Goal: Task Accomplishment & Management: Use online tool/utility

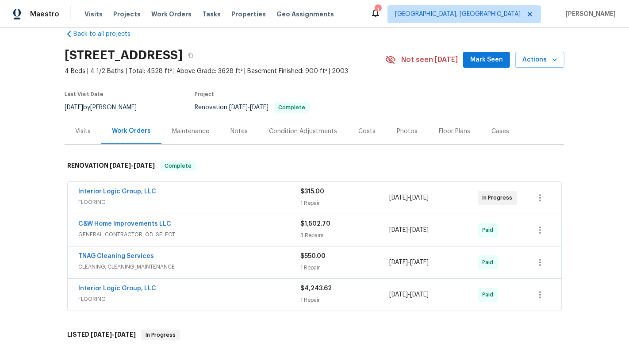
click at [275, 191] on div "Interior Logic Group, LLC" at bounding box center [189, 192] width 222 height 11
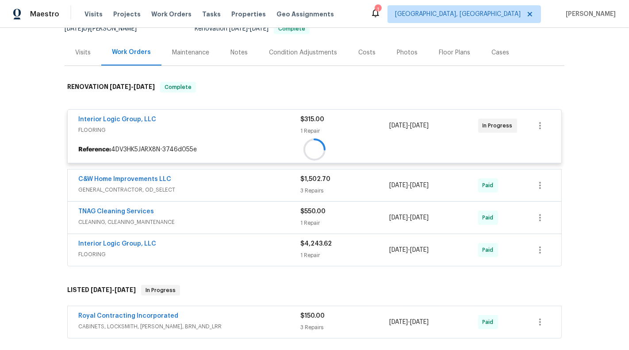
scroll to position [95, 0]
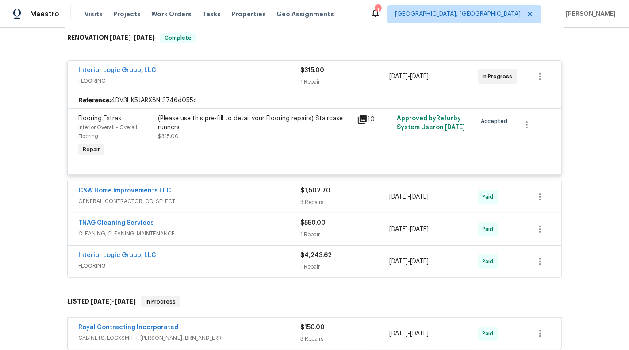
click at [273, 197] on span "GENERAL_CONTRACTOR, OD_SELECT" at bounding box center [189, 201] width 222 height 9
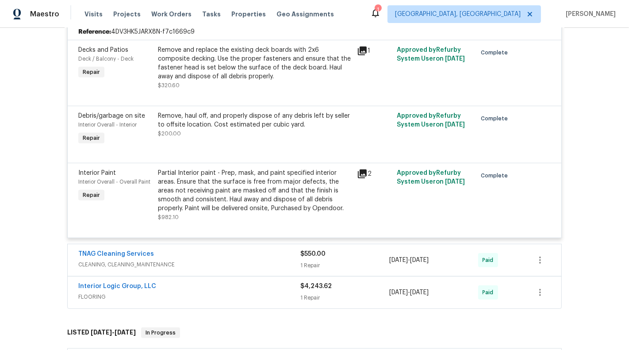
scroll to position [367, 0]
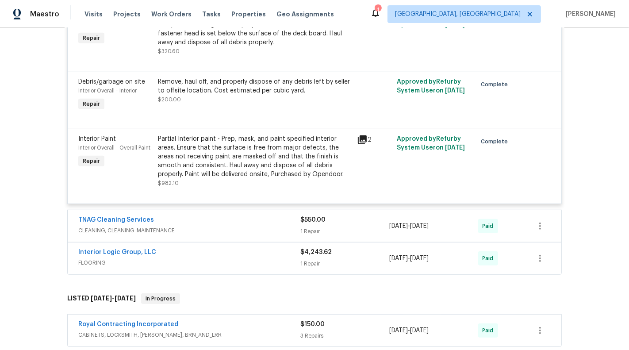
click at [267, 234] on div "TNAG Cleaning Services CLEANING, CLEANING_MAINTENANCE" at bounding box center [189, 225] width 222 height 21
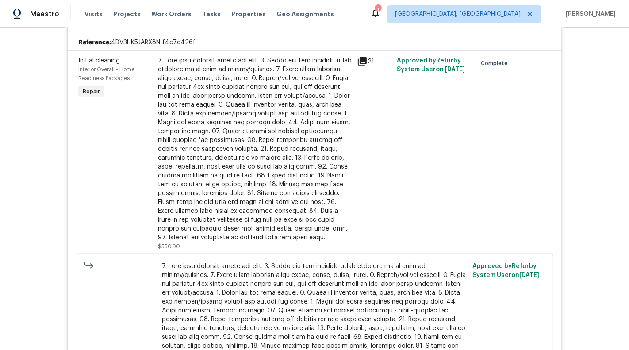
scroll to position [909, 0]
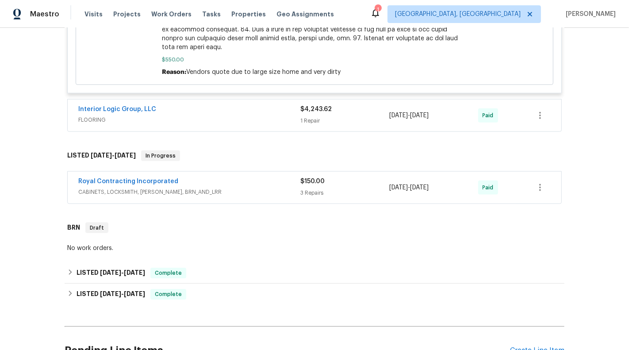
click at [243, 105] on div "Interior Logic Group, LLC" at bounding box center [189, 110] width 222 height 11
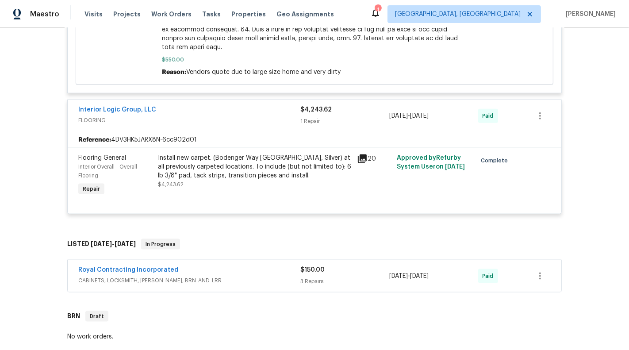
click at [279, 277] on span "CABINETS, LOCKSMITH, [PERSON_NAME], BRN_AND_LRR" at bounding box center [189, 280] width 222 height 9
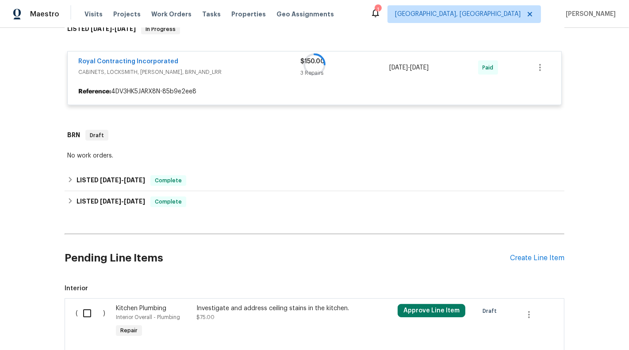
scroll to position [1143, 0]
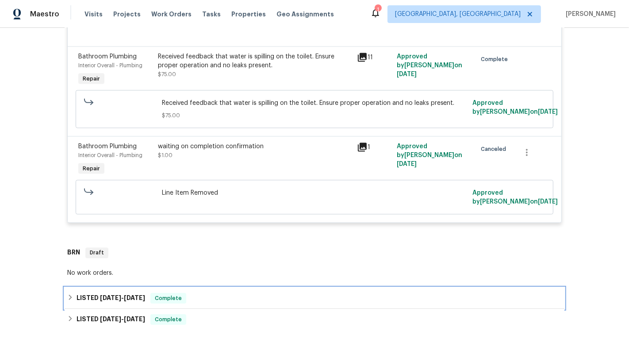
click at [259, 289] on div "LISTED [DATE] - [DATE] Complete" at bounding box center [315, 297] width 500 height 21
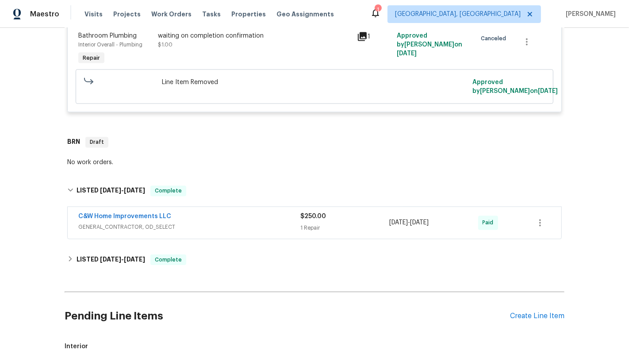
click at [260, 223] on span "GENERAL_CONTRACTOR, OD_SELECT" at bounding box center [189, 227] width 222 height 9
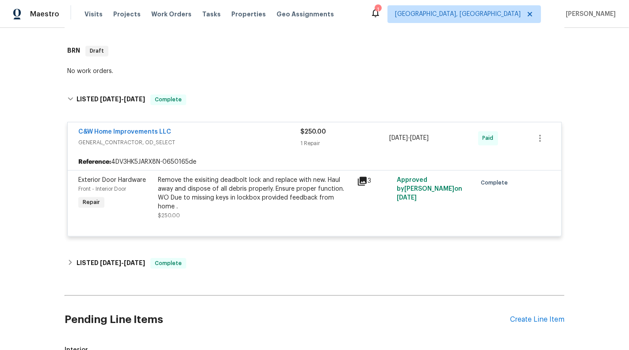
scroll to position [1459, 0]
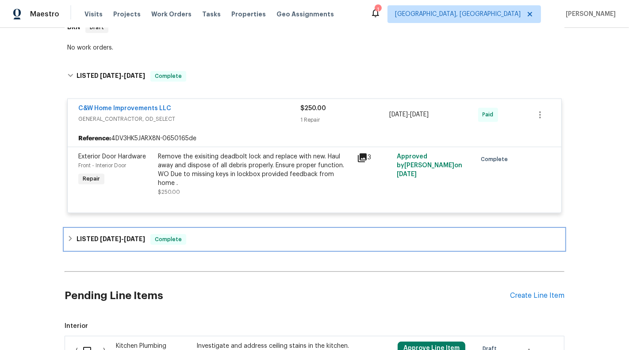
click at [260, 247] on div "LISTED [DATE] - [DATE] Complete" at bounding box center [315, 239] width 500 height 21
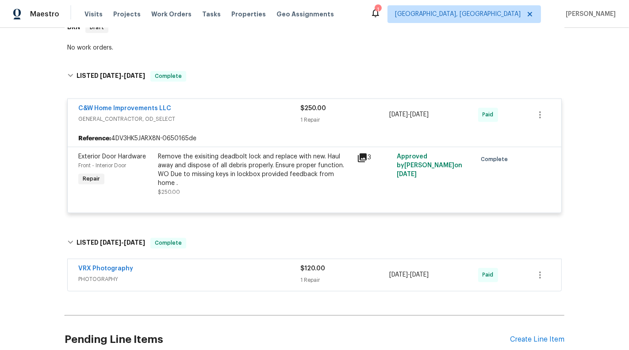
click at [266, 277] on span "PHOTOGRAPHY" at bounding box center [189, 279] width 222 height 9
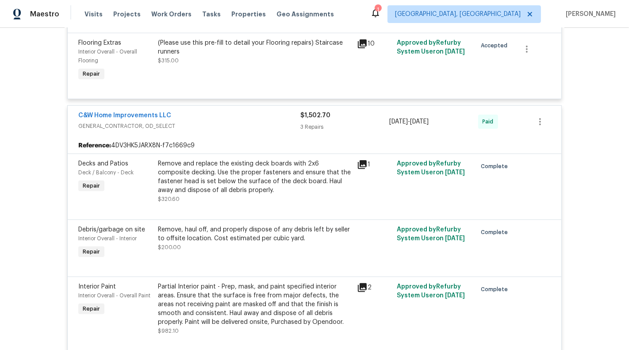
scroll to position [0, 0]
